Goal: Task Accomplishment & Management: Use online tool/utility

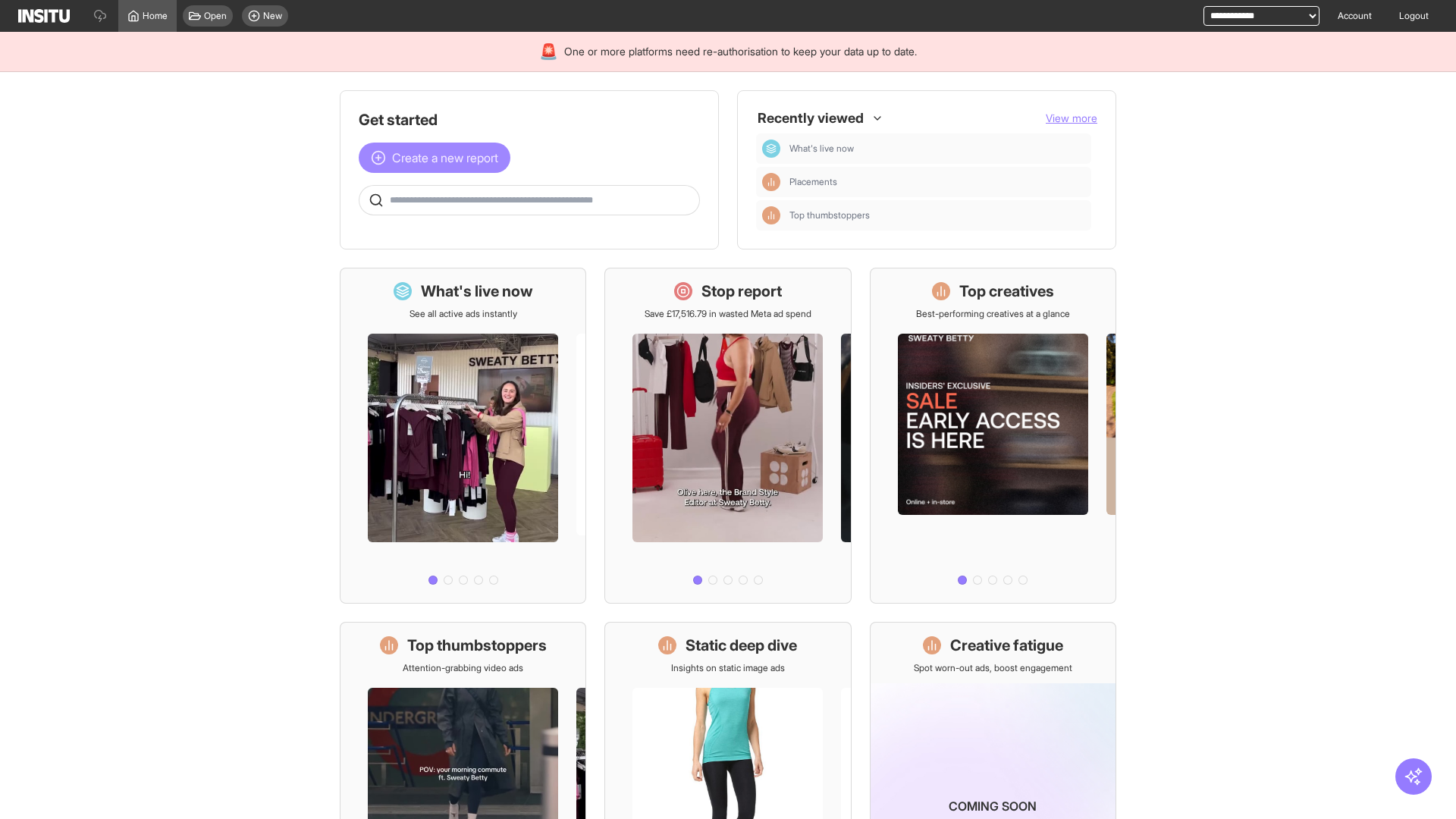
click at [438, 158] on span "Create a new report" at bounding box center [445, 157] width 106 height 18
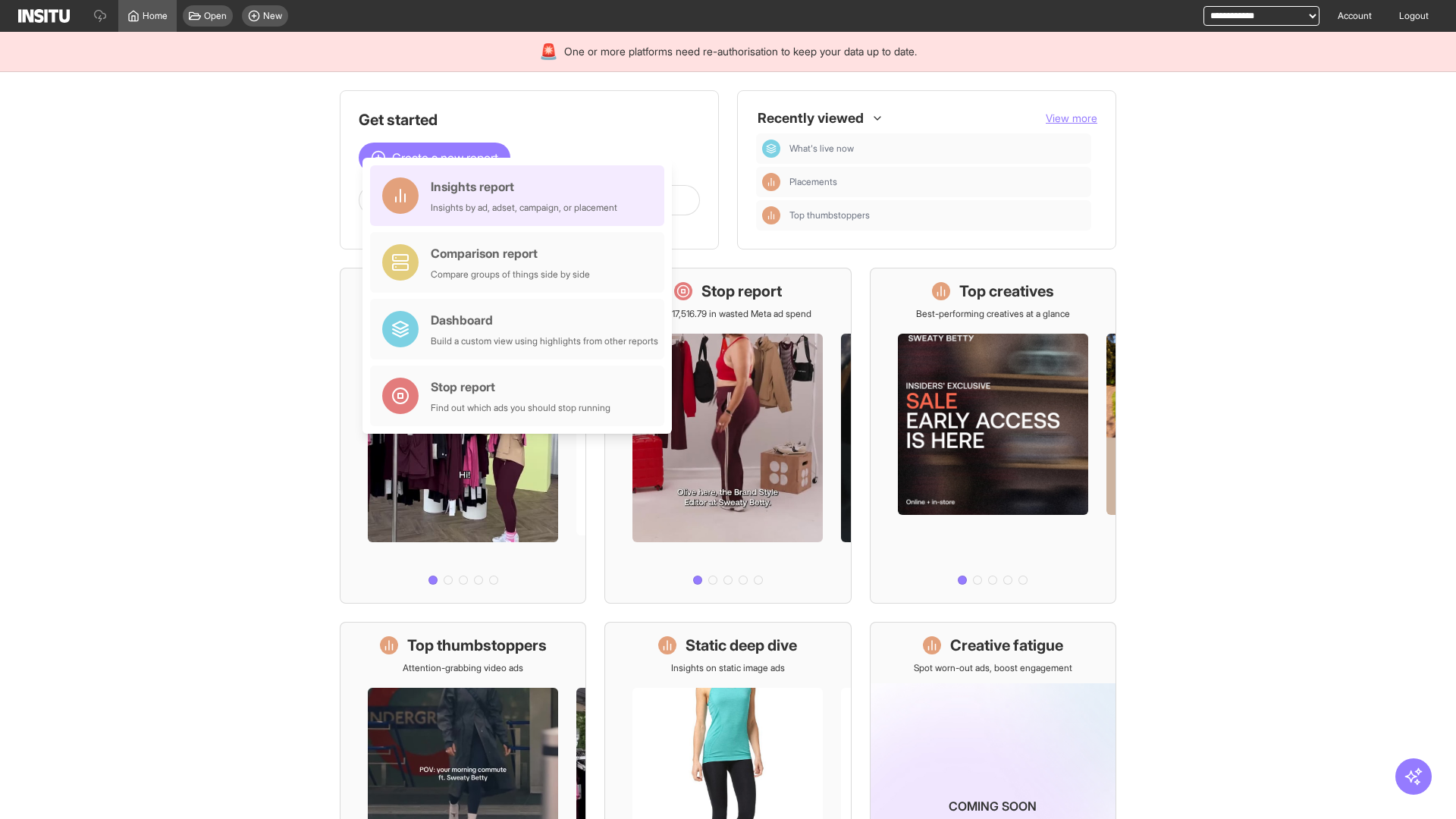
click at [521, 196] on div "Insights report Insights by ad, adset, campaign, or placement" at bounding box center [523, 196] width 186 height 36
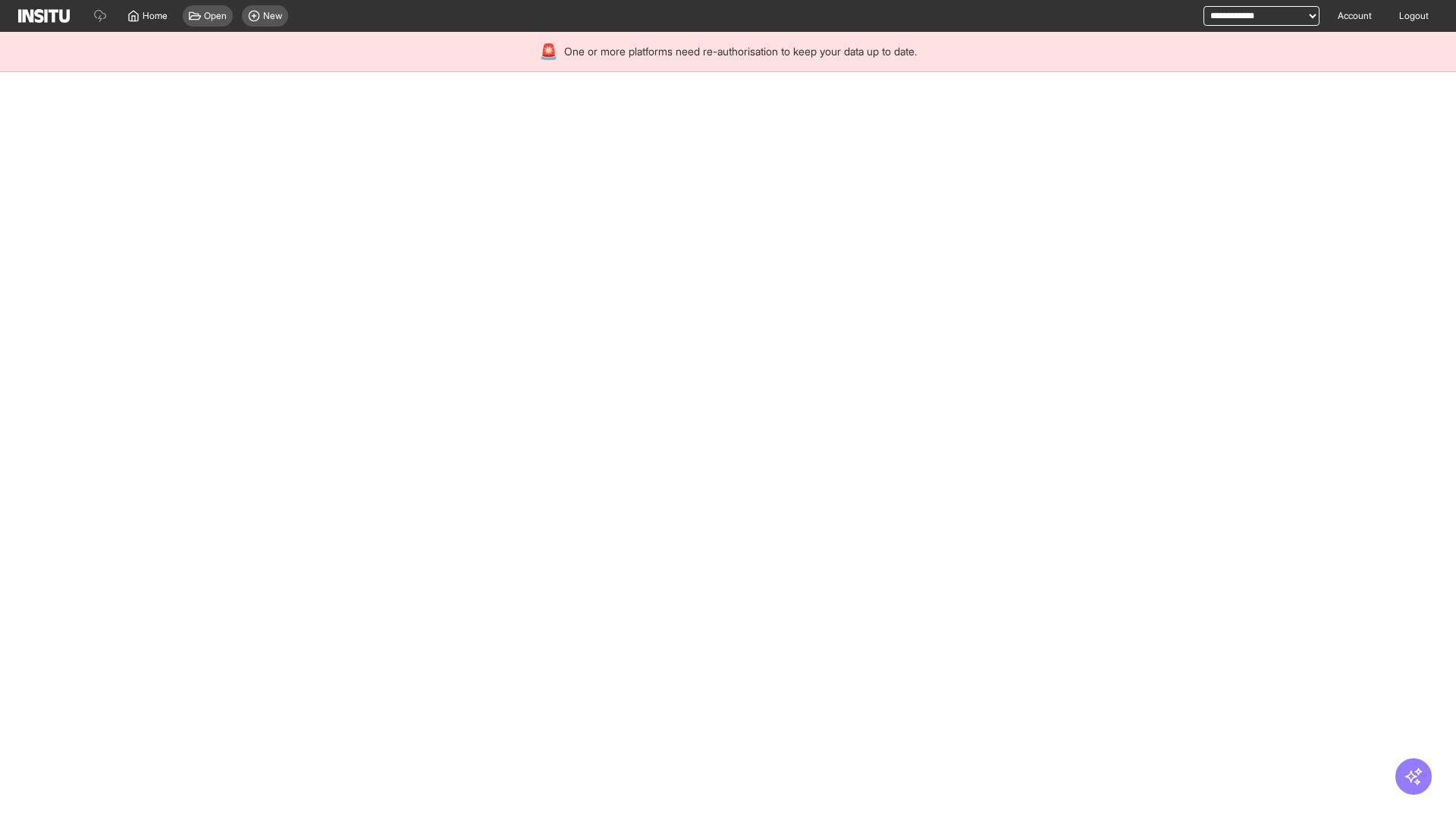
select select "**"
